Goal: Information Seeking & Learning: Learn about a topic

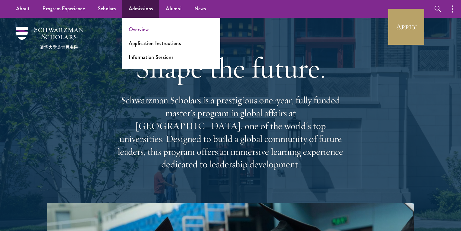
click at [139, 29] on link "Overview" at bounding box center [139, 29] width 20 height 7
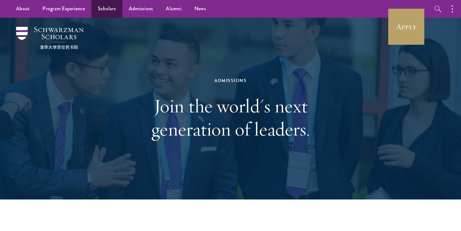
click at [101, 7] on link "Scholars" at bounding box center [106, 9] width 31 height 18
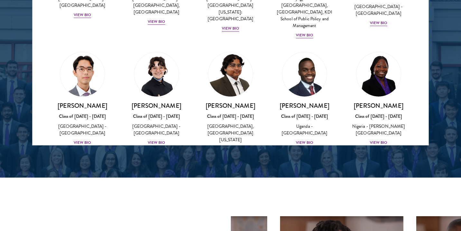
scroll to position [55, 0]
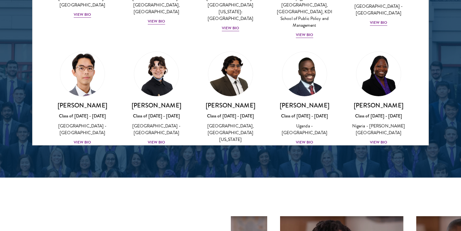
click at [87, 139] on div "View Bio" at bounding box center [83, 142] width 18 height 6
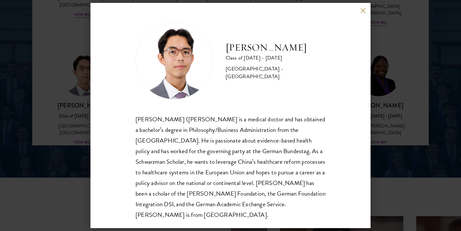
click at [424, 152] on div "[PERSON_NAME] Class of [DATE] - [DATE] [GEOGRAPHIC_DATA] - [GEOGRAPHIC_DATA] [P…" at bounding box center [230, 115] width 461 height 231
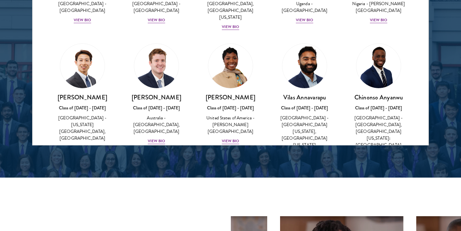
scroll to position [181, 0]
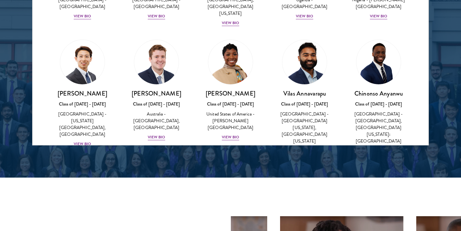
click at [305, 148] on div "View Bio" at bounding box center [305, 151] width 18 height 6
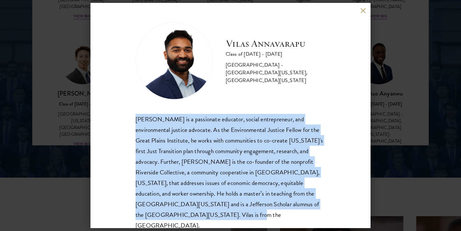
drag, startPoint x: 190, startPoint y: 217, endPoint x: 113, endPoint y: 110, distance: 131.6
click at [113, 110] on div "[PERSON_NAME] Class of [DATE] - [DATE] [GEOGRAPHIC_DATA] - [GEOGRAPHIC_DATA][US…" at bounding box center [230, 115] width 280 height 225
copy div "[PERSON_NAME] is a passionate educator, social entrepreneur, and environmental …"
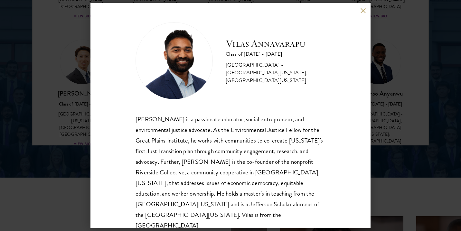
click at [378, 77] on div "[PERSON_NAME] Class of [DATE] - [DATE] [GEOGRAPHIC_DATA] - [GEOGRAPHIC_DATA][US…" at bounding box center [230, 115] width 461 height 231
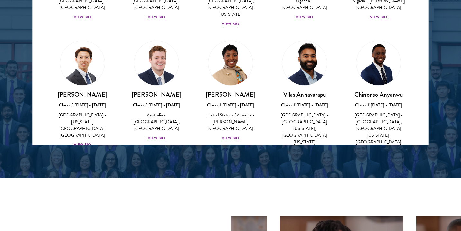
scroll to position [185, 0]
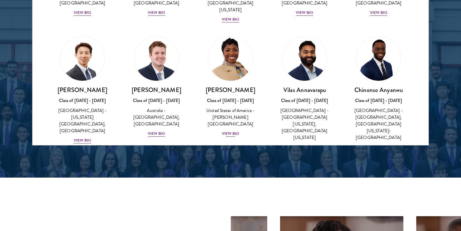
click at [235, 131] on div "View Bio" at bounding box center [231, 134] width 18 height 6
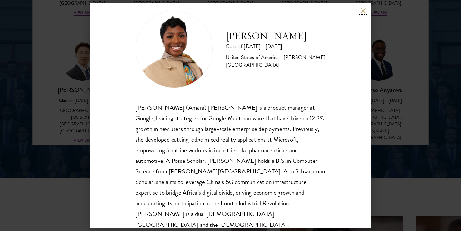
scroll to position [11, 0]
click at [384, 32] on div "[PERSON_NAME] Class of [DATE] - [DATE] [GEOGRAPHIC_DATA] - [PERSON_NAME][GEOGRA…" at bounding box center [230, 115] width 461 height 231
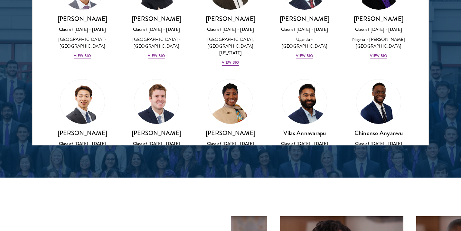
scroll to position [166, 0]
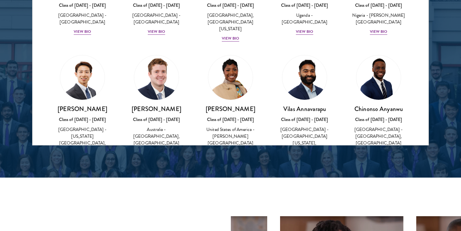
click at [161, 150] on div "View Bio" at bounding box center [157, 153] width 18 height 6
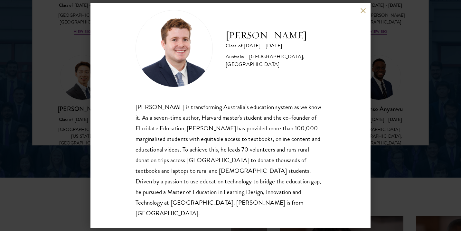
scroll to position [11, 0]
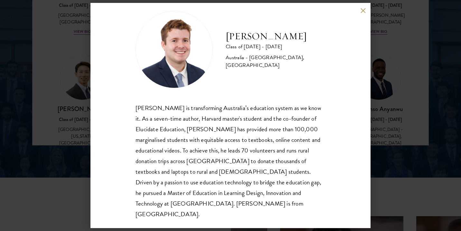
click at [430, 160] on div "[PERSON_NAME] Class of [DATE] - [DATE] [GEOGRAPHIC_DATA] - [GEOGRAPHIC_DATA], […" at bounding box center [230, 115] width 461 height 231
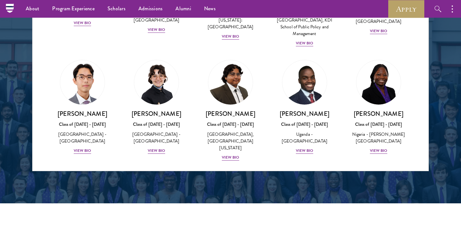
scroll to position [71, 0]
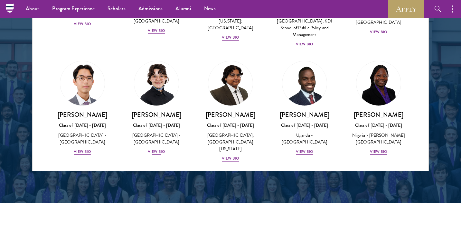
click at [160, 139] on div "[PERSON_NAME] Class of [DATE] - [DATE] [GEOGRAPHIC_DATA] - [GEOGRAPHIC_DATA] Vi…" at bounding box center [156, 133] width 61 height 45
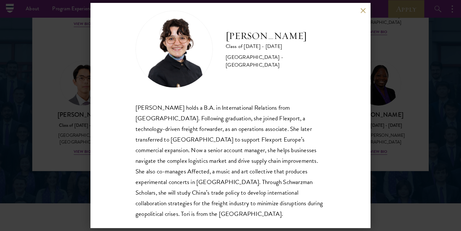
scroll to position [11, 0]
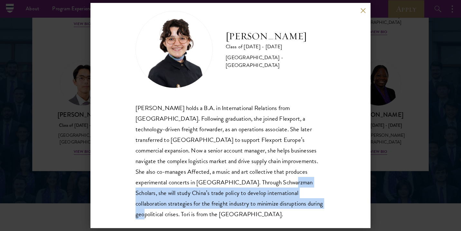
drag, startPoint x: 213, startPoint y: 183, endPoint x: 222, endPoint y: 206, distance: 24.6
click at [222, 206] on div "[PERSON_NAME] holds a B.A. in International Relations from [GEOGRAPHIC_DATA]. F…" at bounding box center [230, 161] width 190 height 117
copy div "she will study China’s trade policy to develop international collaboration stra…"
click at [410, 0] on div "[PERSON_NAME] Class of [DATE] - [DATE] [GEOGRAPHIC_DATA] - [GEOGRAPHIC_DATA] [P…" at bounding box center [230, 115] width 461 height 231
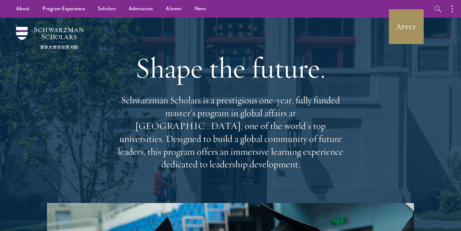
click at [419, 23] on link "Apply" at bounding box center [406, 27] width 36 height 36
